Goal: Download file/media

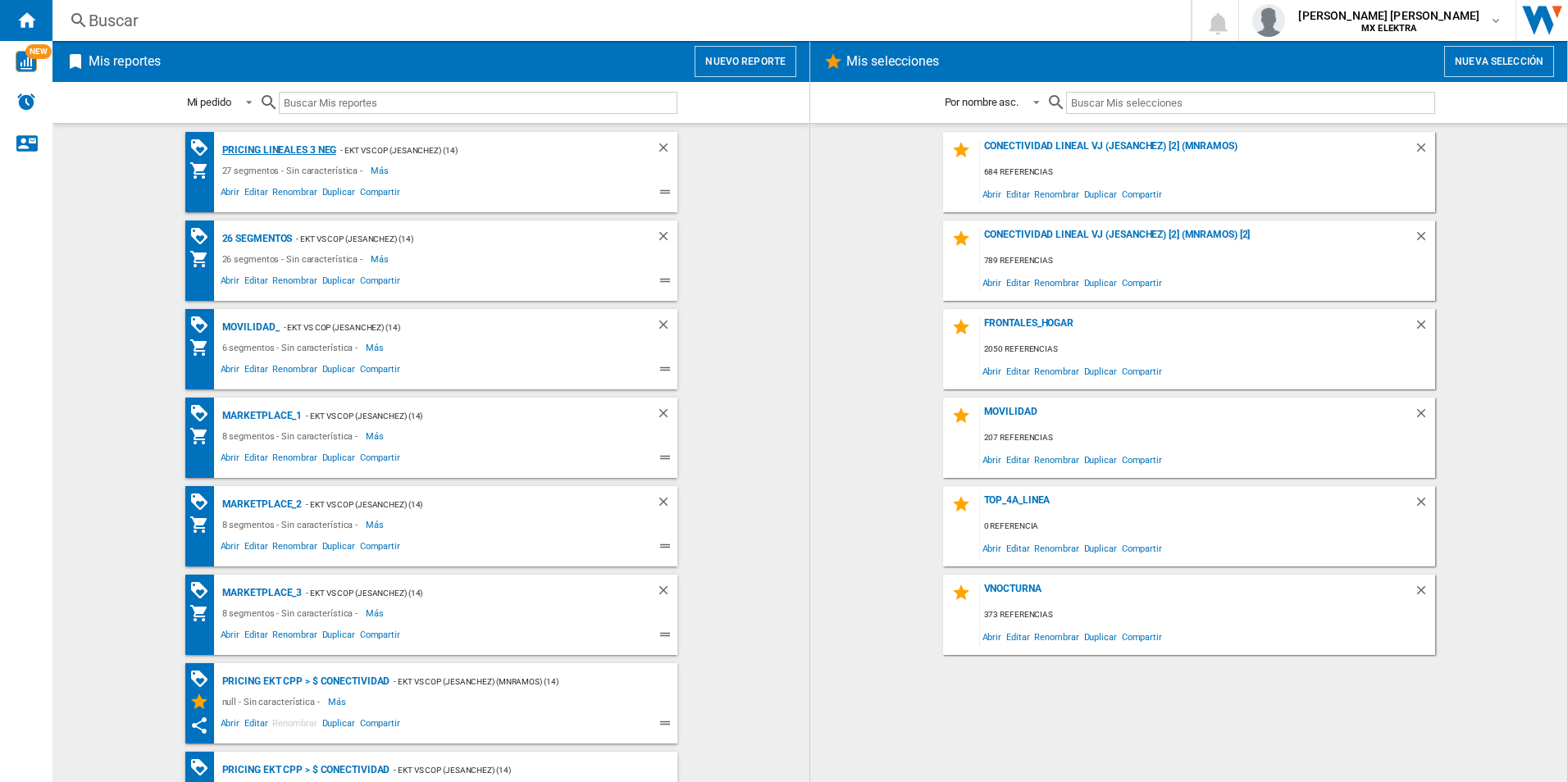
click at [247, 153] on div "Pricing lineales 3 neg" at bounding box center [277, 150] width 119 height 21
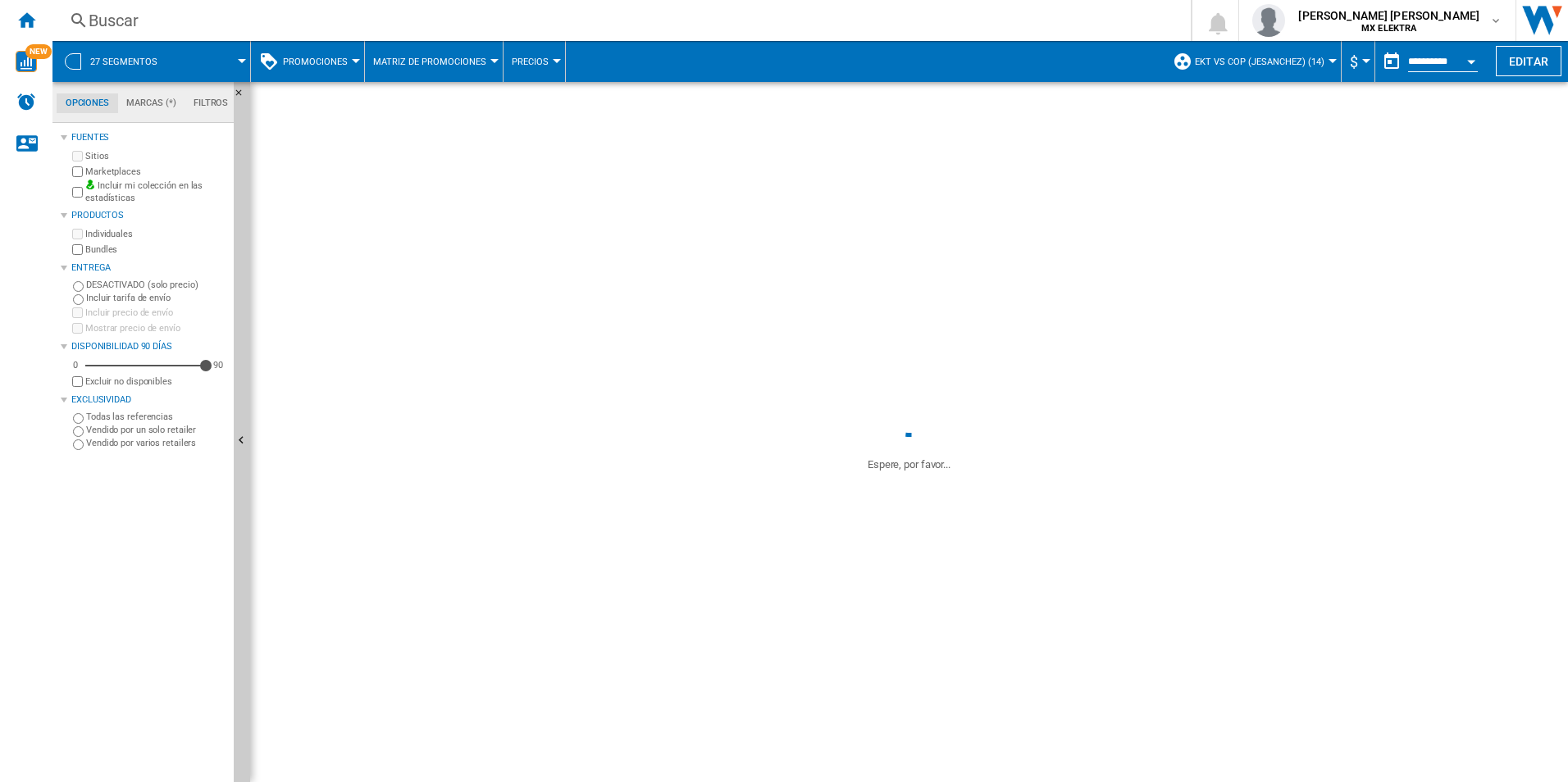
click at [109, 60] on span "27 segmentos" at bounding box center [124, 62] width 67 height 11
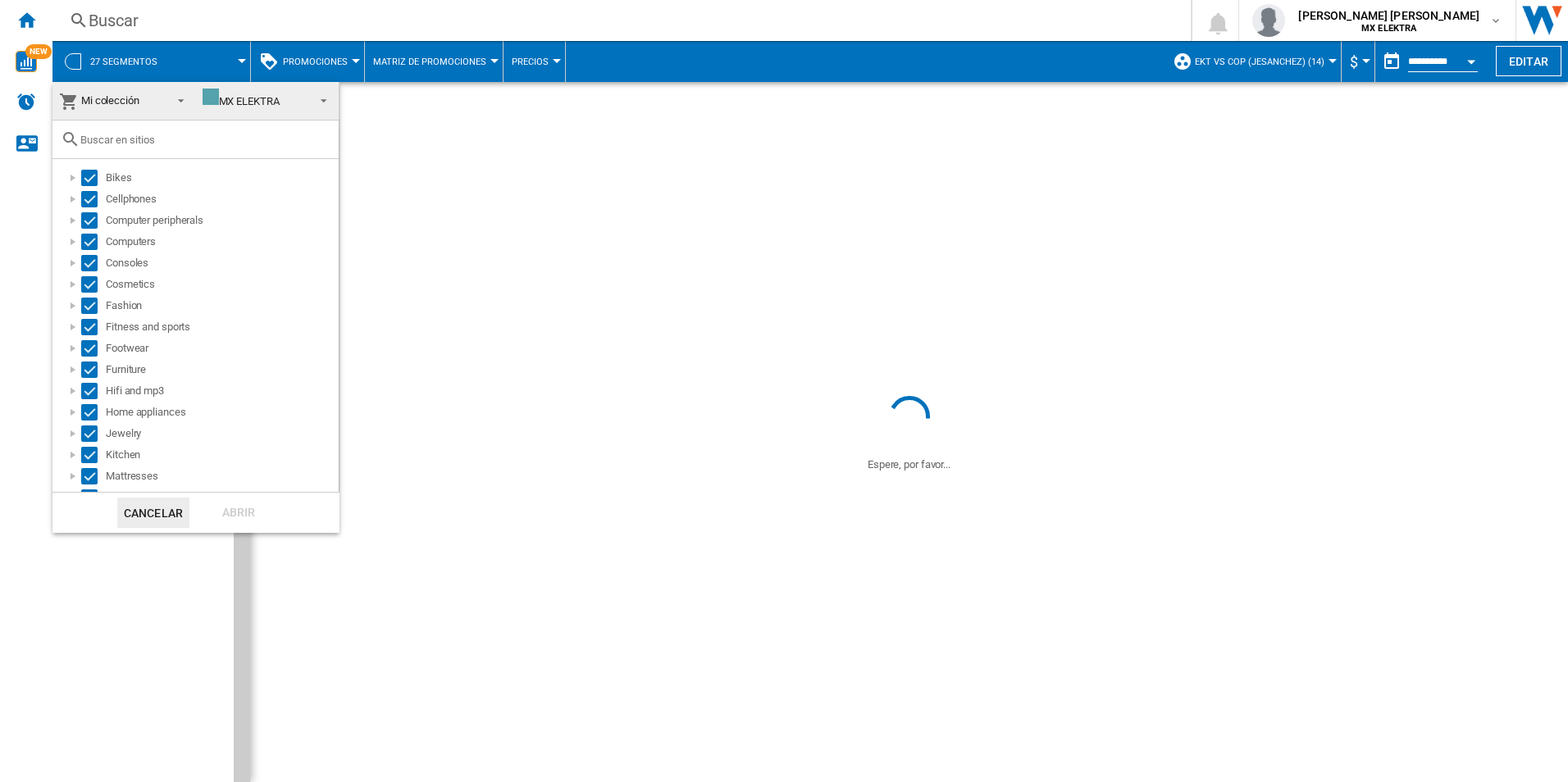
click at [24, 18] on md-backdrop at bounding box center [784, 391] width 1568 height 782
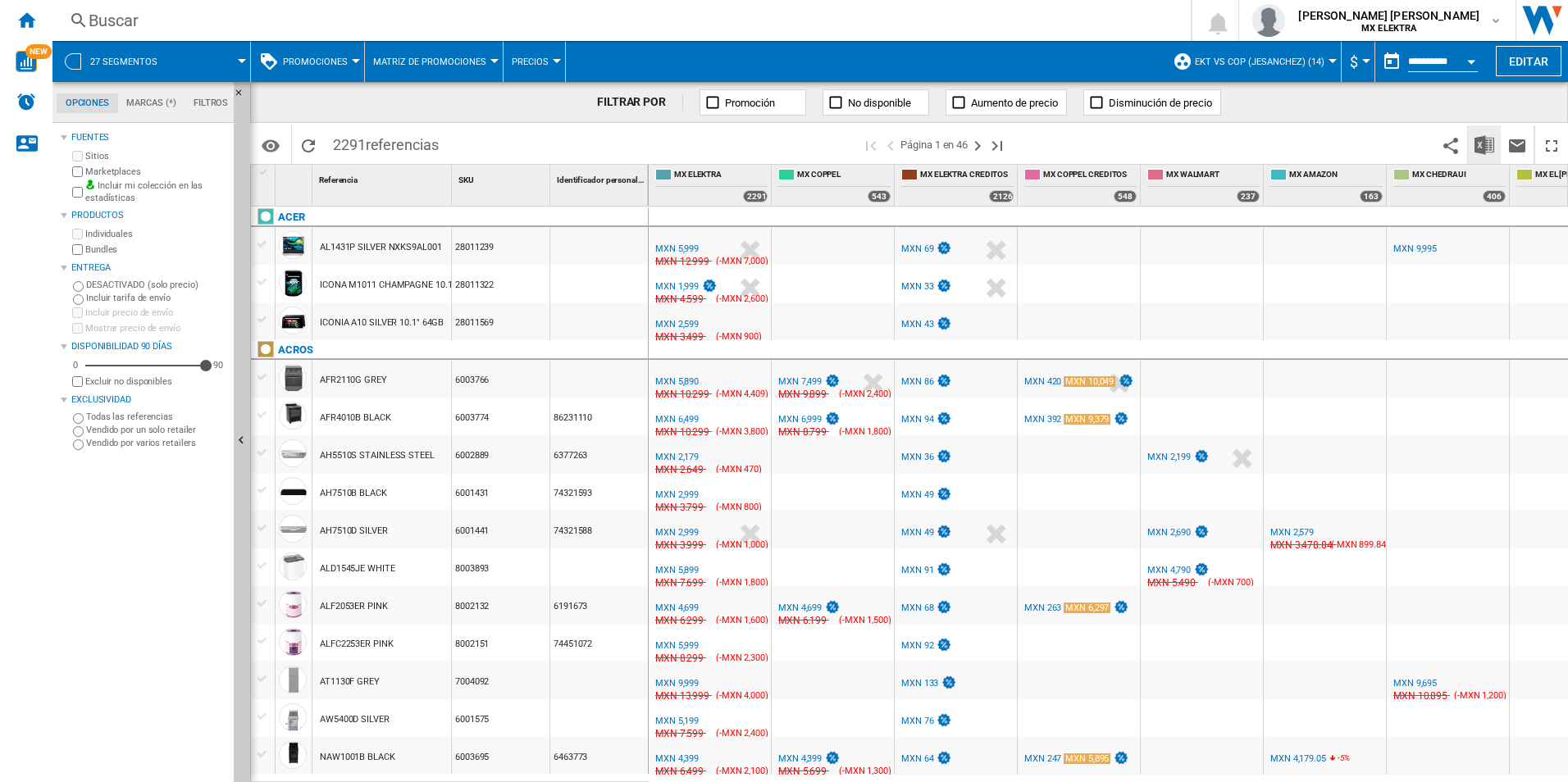
click at [1488, 141] on img "Descargar en Excel" at bounding box center [1484, 145] width 20 height 20
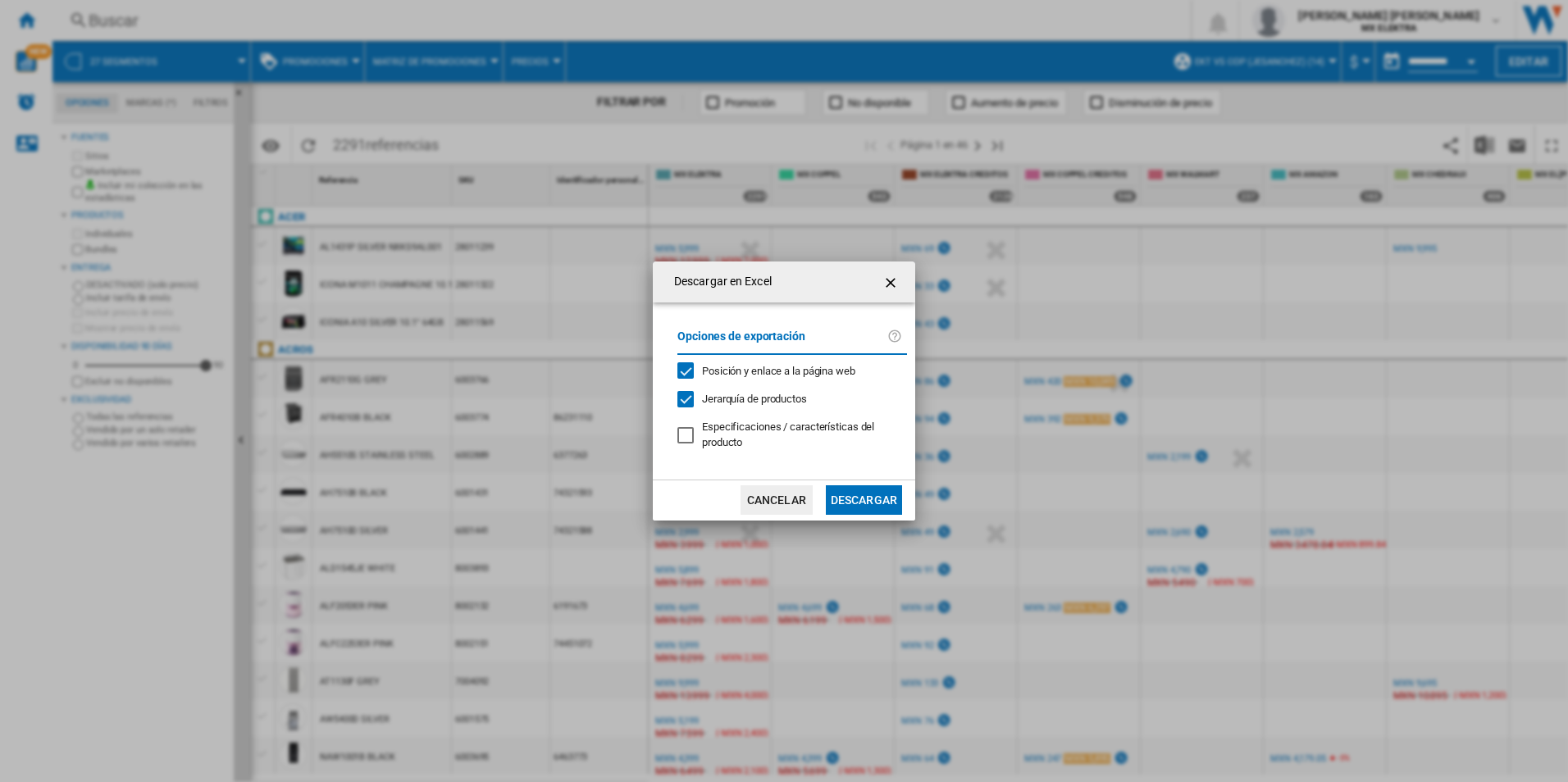
click at [858, 496] on button "Descargar" at bounding box center [864, 500] width 76 height 30
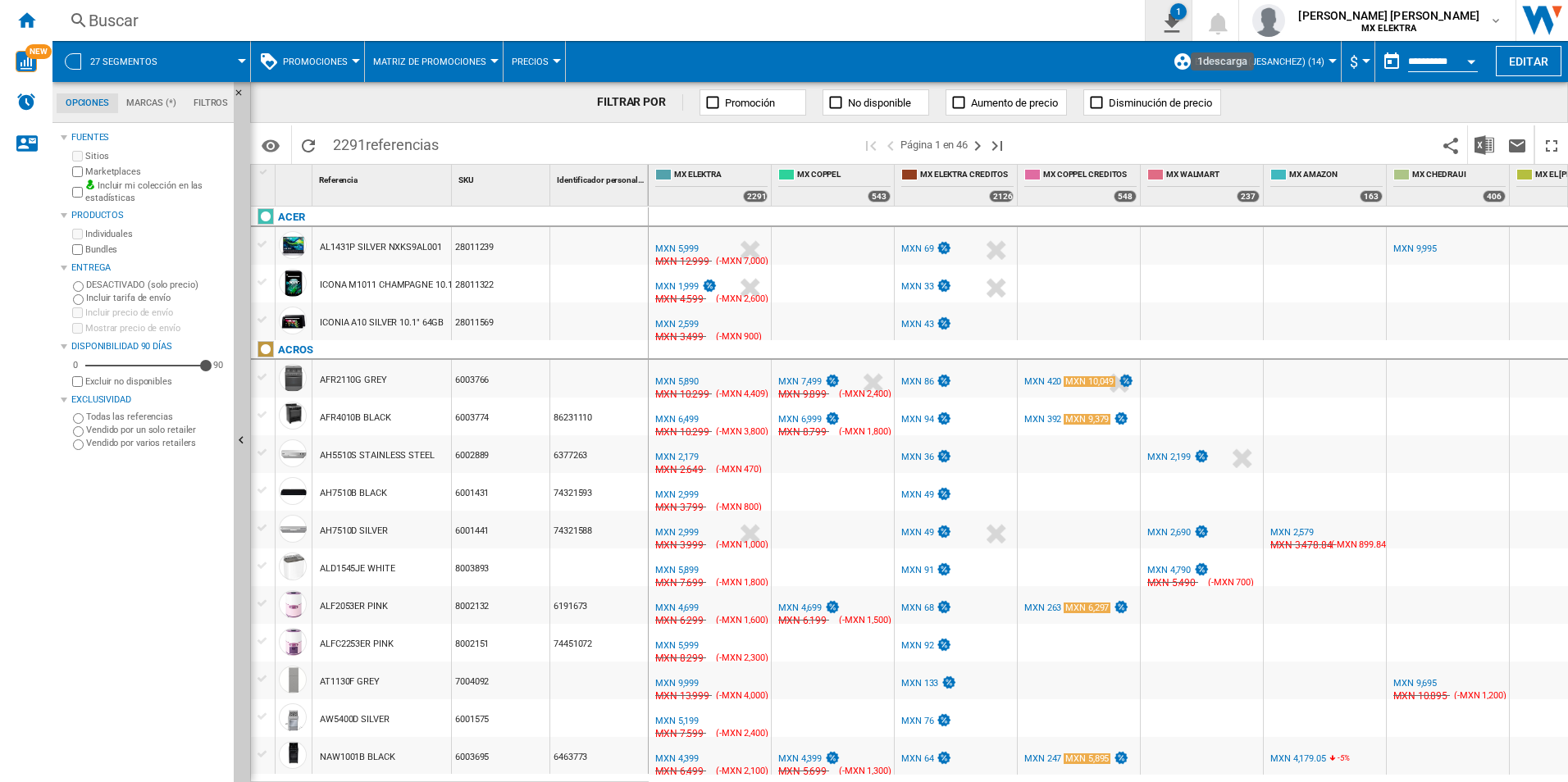
click at [1191, 2] on button "1" at bounding box center [1169, 21] width 46 height 41
